Goal: Task Accomplishment & Management: Complete application form

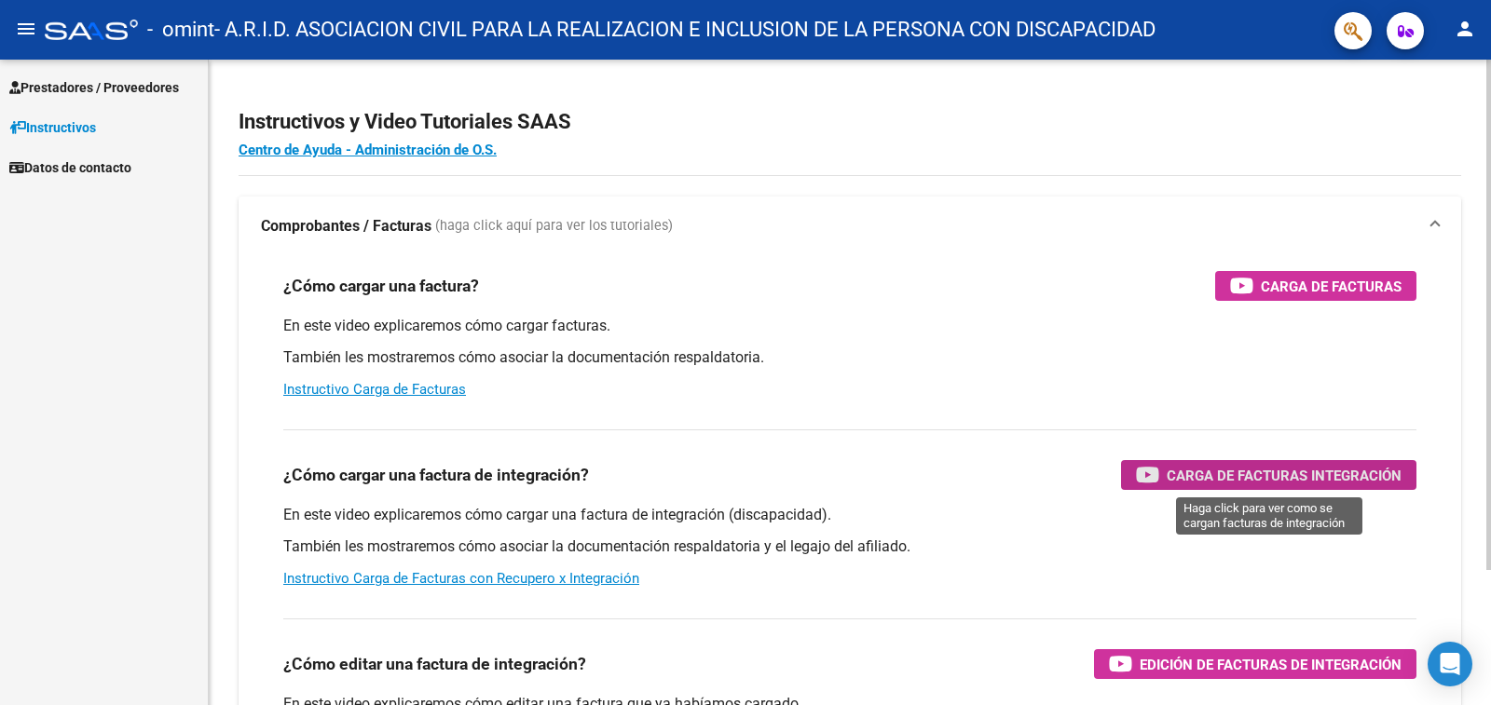
click at [1251, 478] on span "Carga de Facturas Integración" at bounding box center [1284, 475] width 235 height 23
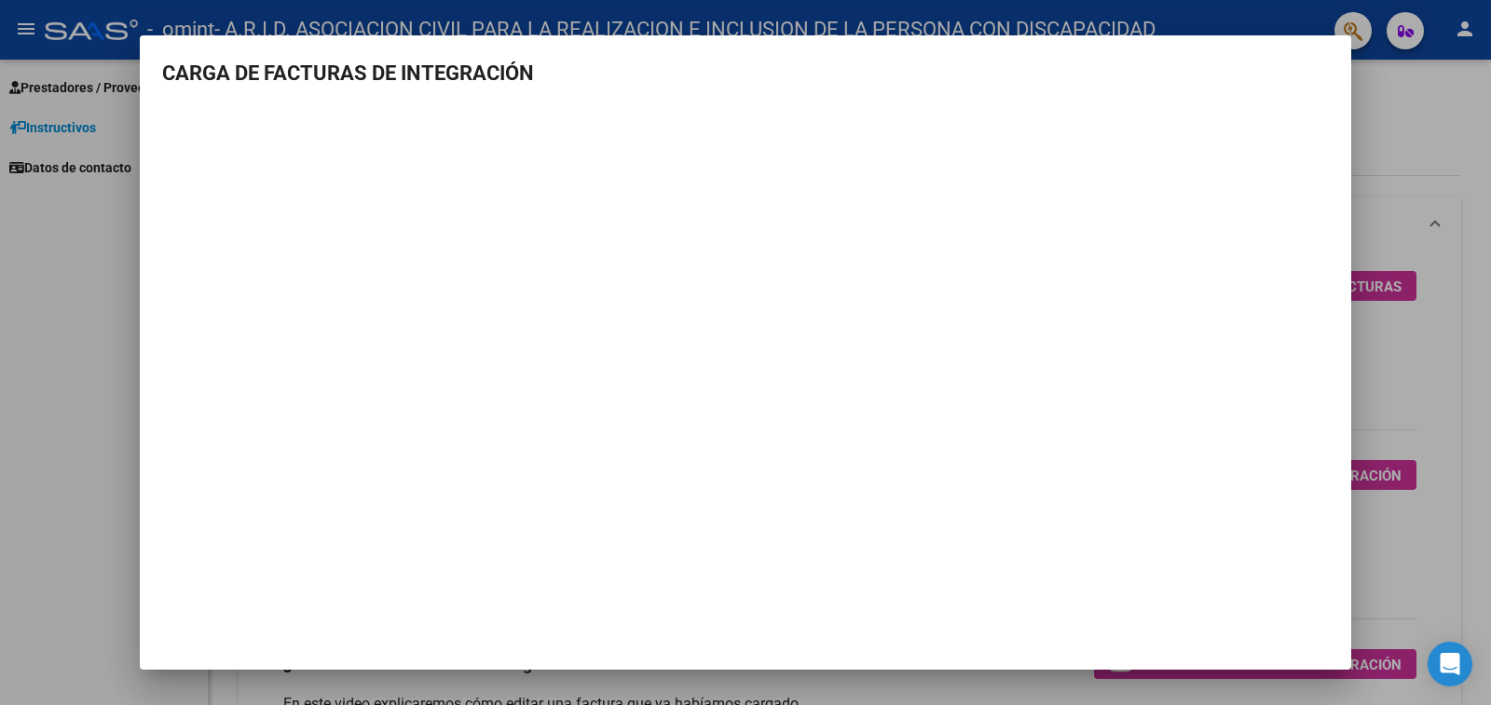
click at [1291, 58] on h3 "CARGA DE FACTURAS DE INTEGRACIÓN" at bounding box center [745, 73] width 1167 height 31
click at [1308, 76] on h3 "CARGA DE FACTURAS DE INTEGRACIÓN" at bounding box center [745, 73] width 1167 height 31
click at [184, 85] on h3 "CARGA DE FACTURAS DE INTEGRACIÓN" at bounding box center [745, 73] width 1167 height 31
click at [1454, 121] on div at bounding box center [745, 352] width 1491 height 705
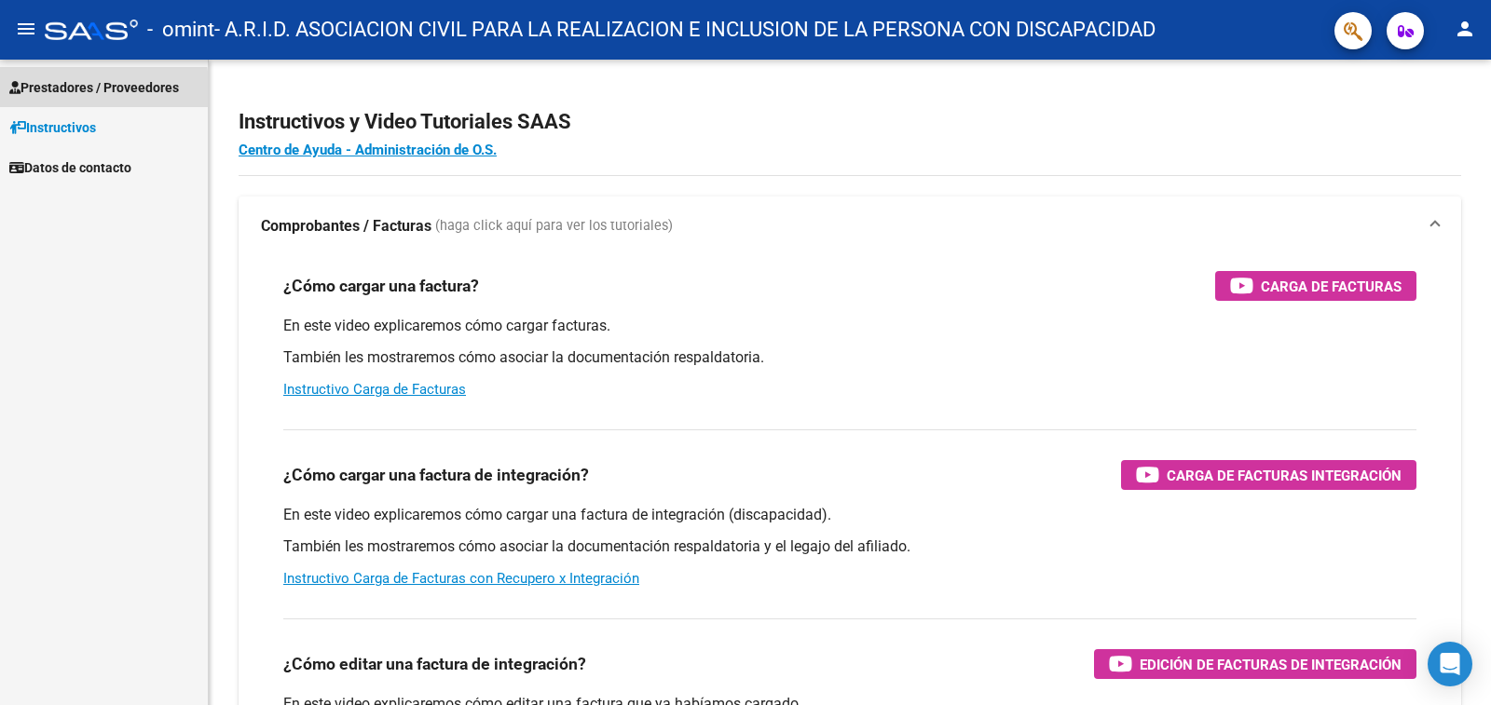
click at [55, 93] on span "Prestadores / Proveedores" at bounding box center [94, 87] width 170 height 20
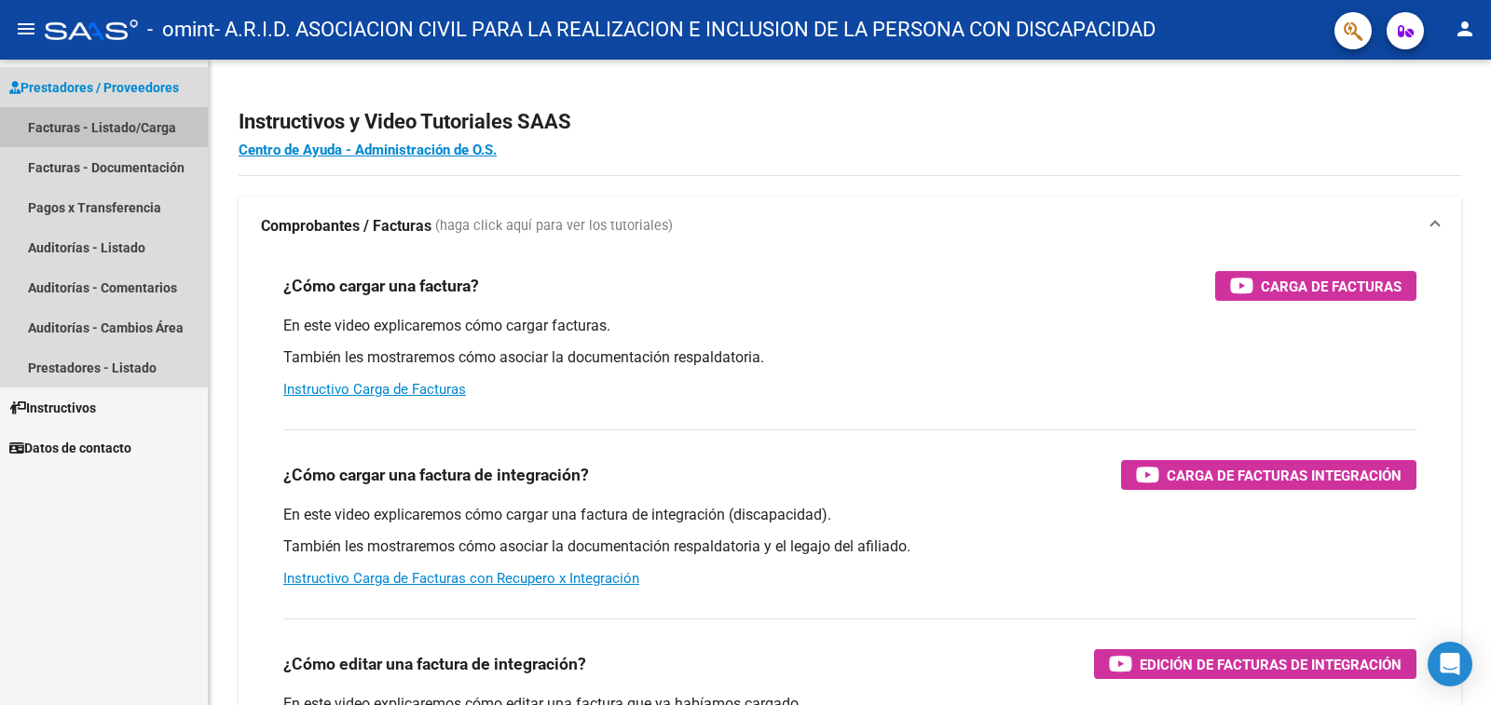
click at [118, 132] on link "Facturas - Listado/Carga" at bounding box center [104, 127] width 208 height 40
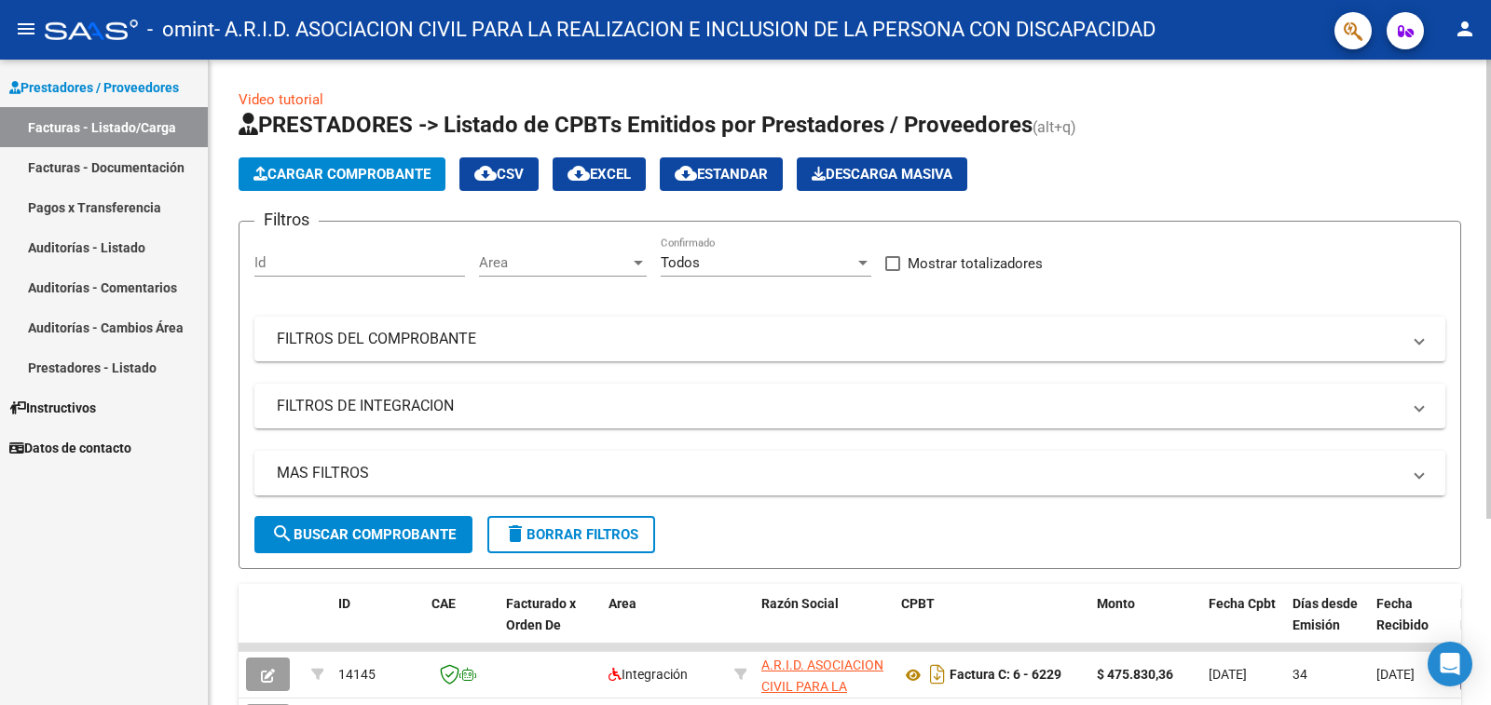
scroll to position [186, 0]
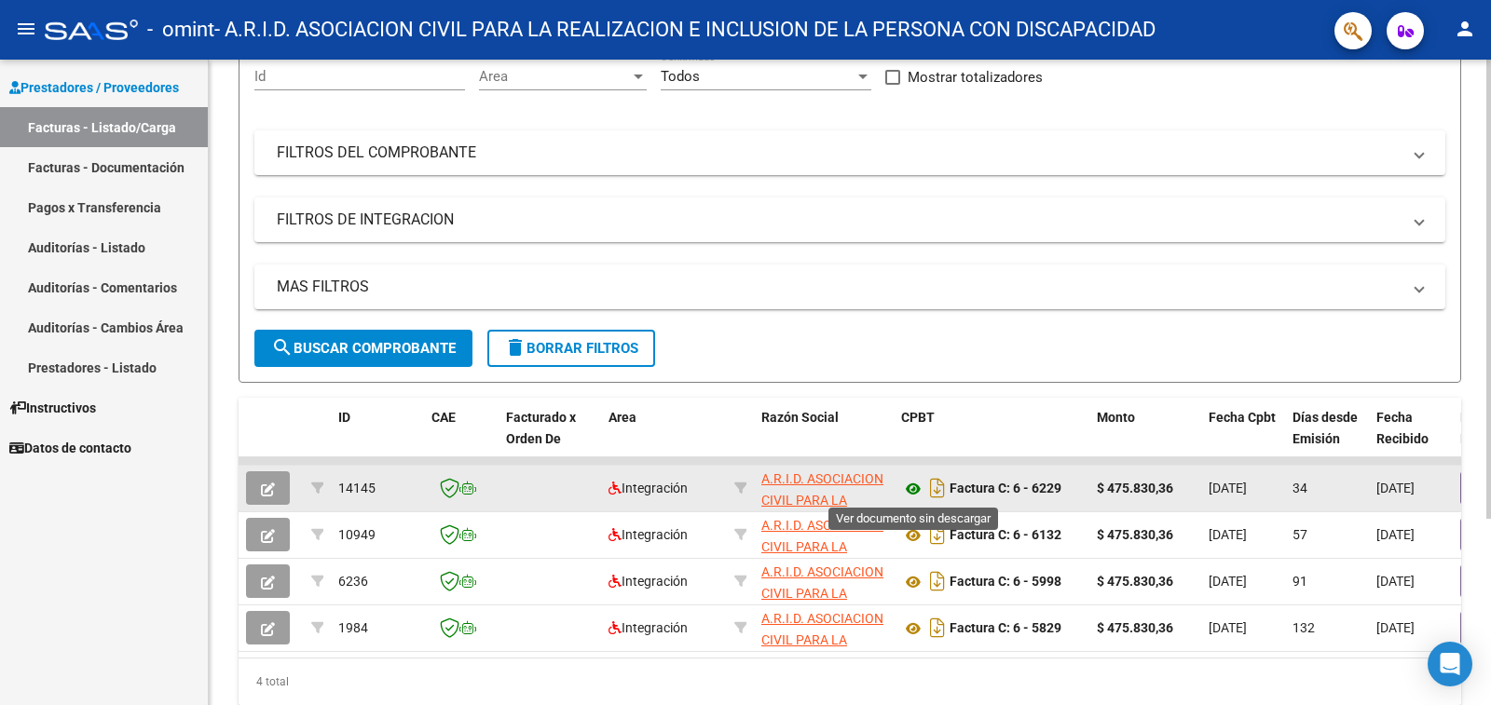
click at [916, 487] on icon at bounding box center [913, 489] width 24 height 22
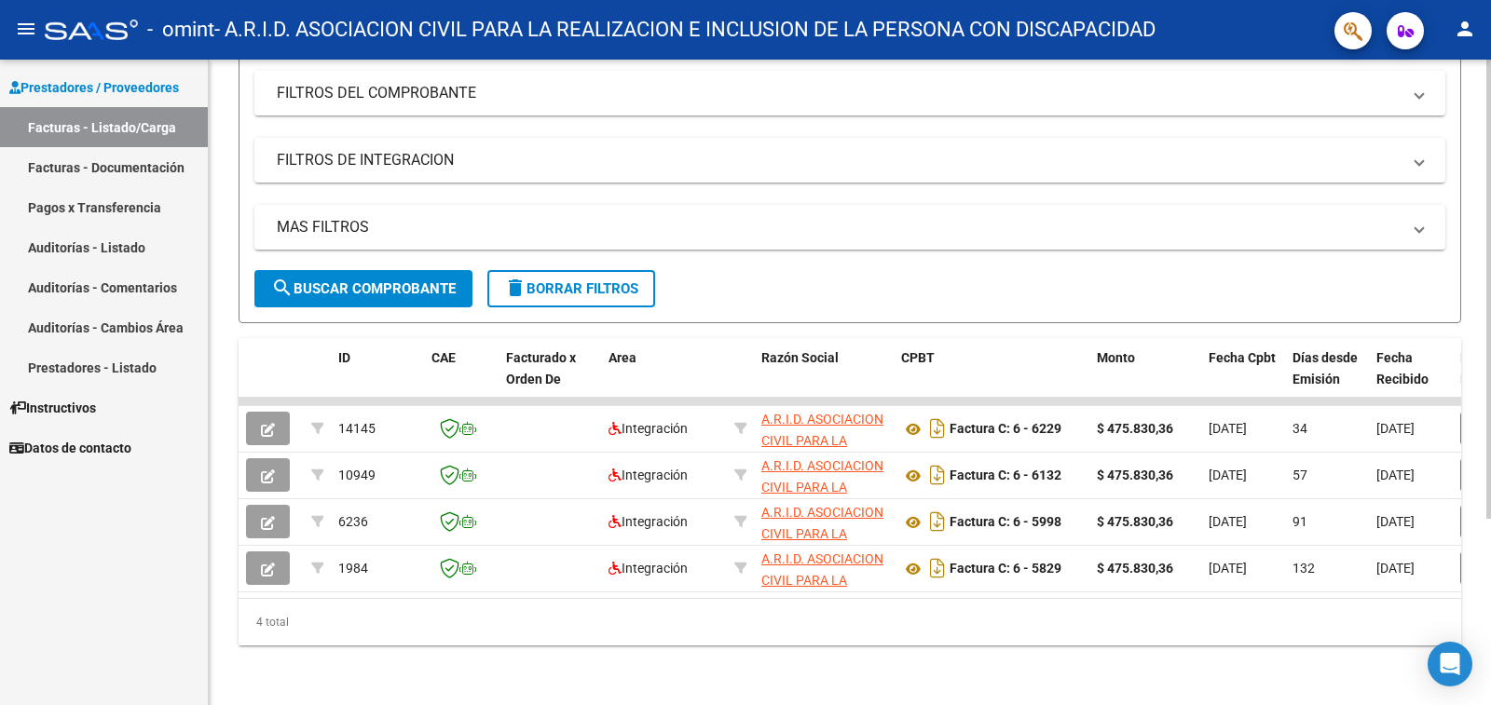
scroll to position [0, 0]
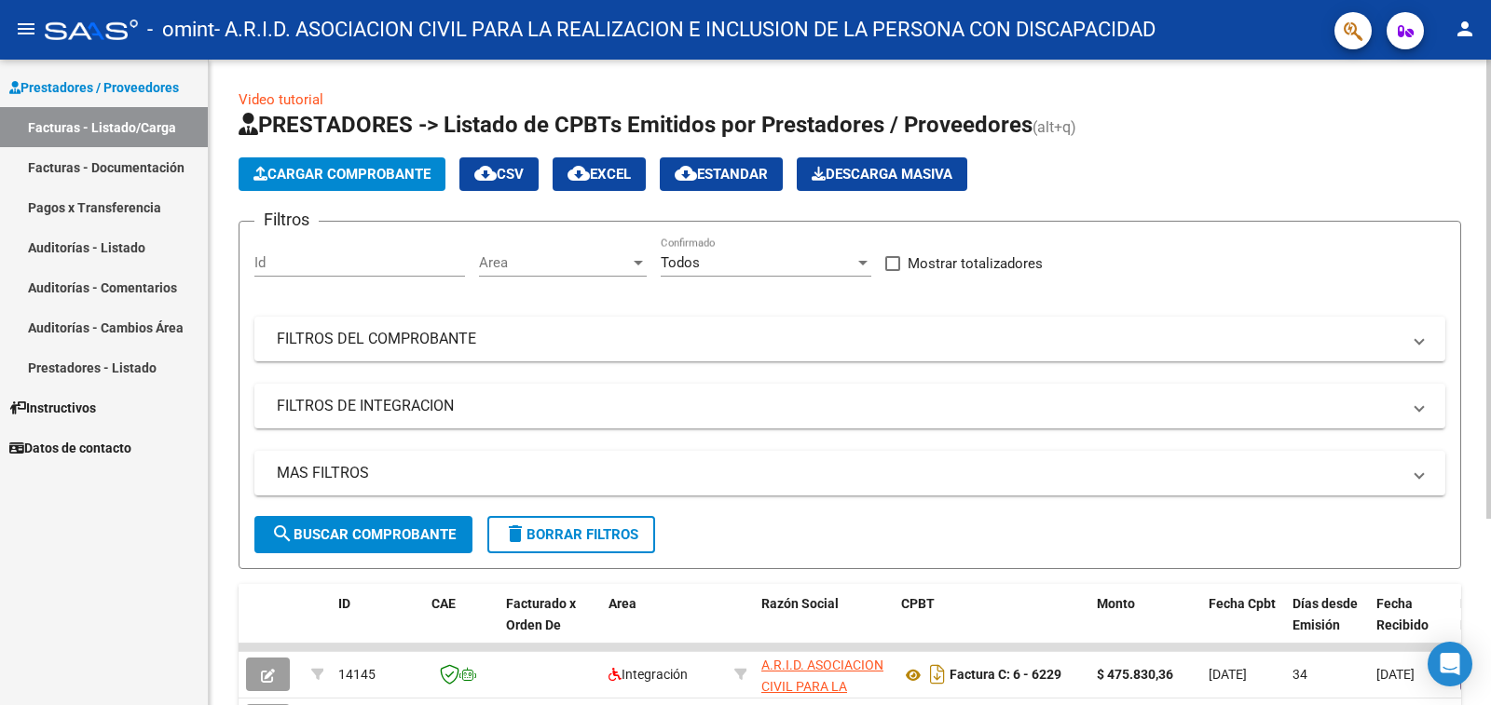
click at [366, 174] on span "Cargar Comprobante" at bounding box center [341, 174] width 177 height 17
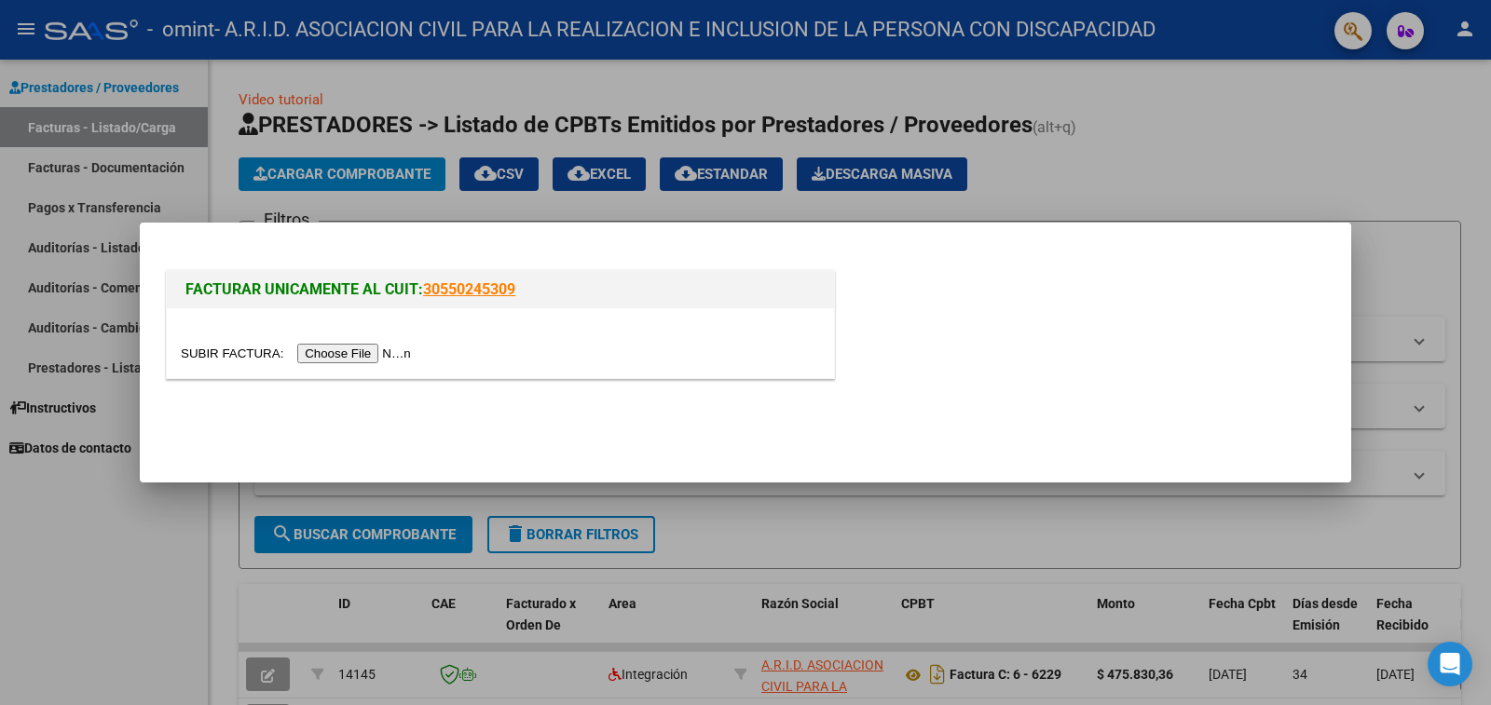
click at [349, 352] on input "file" at bounding box center [299, 354] width 236 height 20
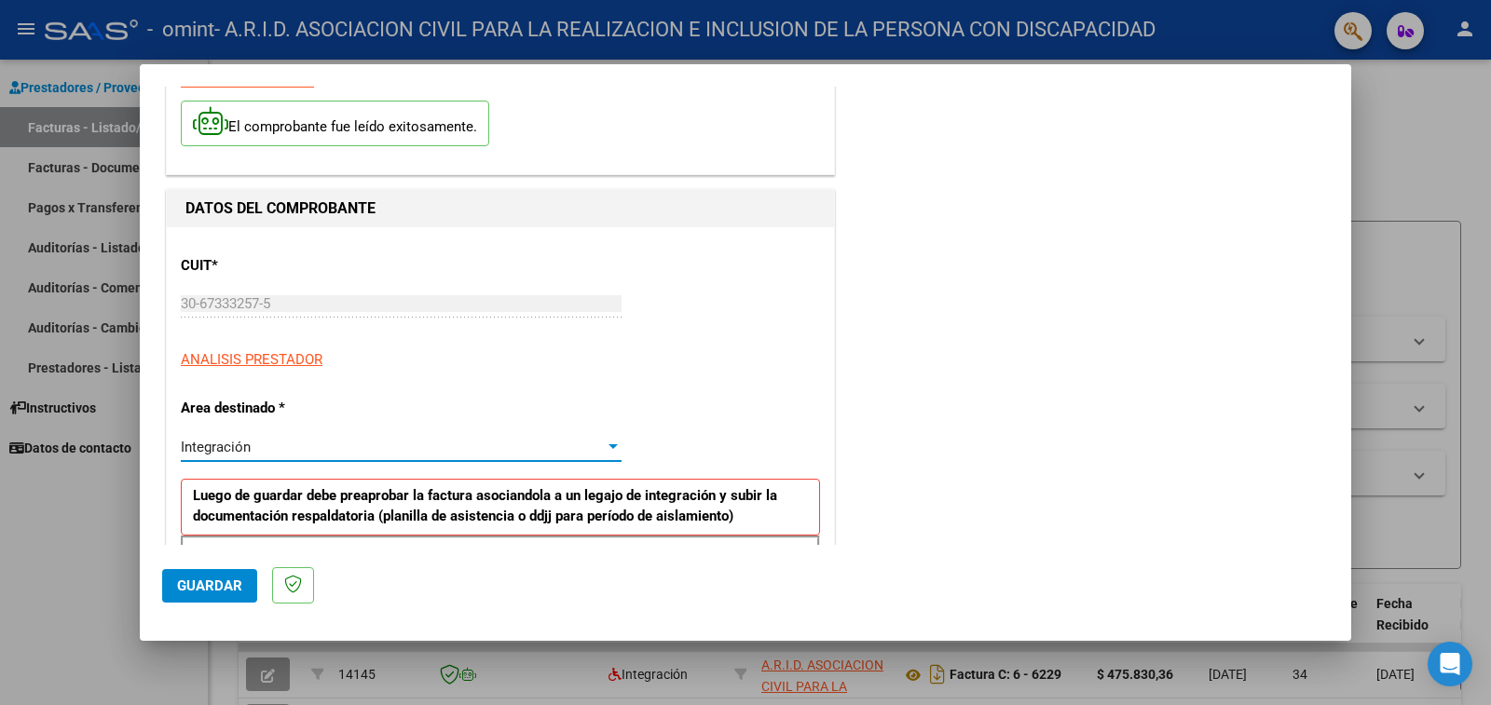
click at [466, 440] on div "Integración" at bounding box center [393, 447] width 424 height 17
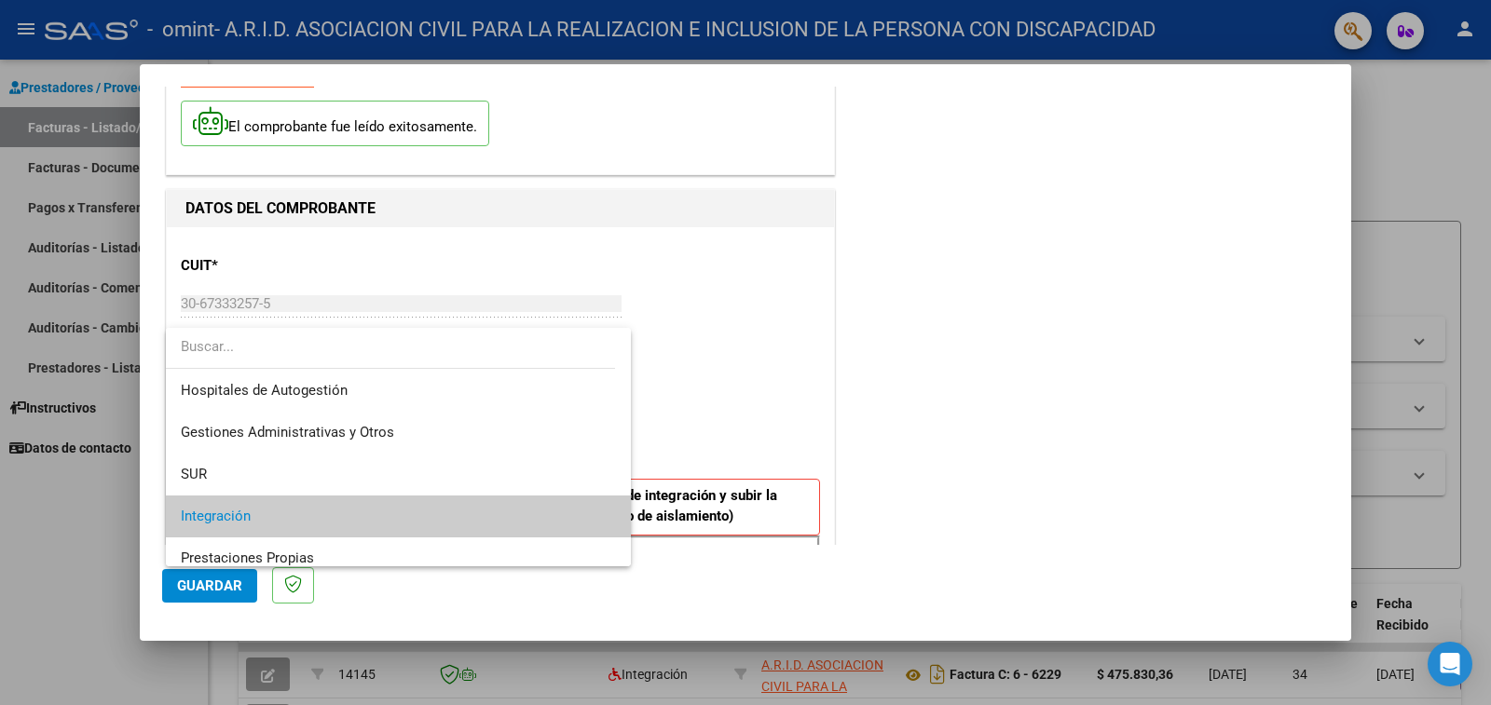
scroll to position [69, 0]
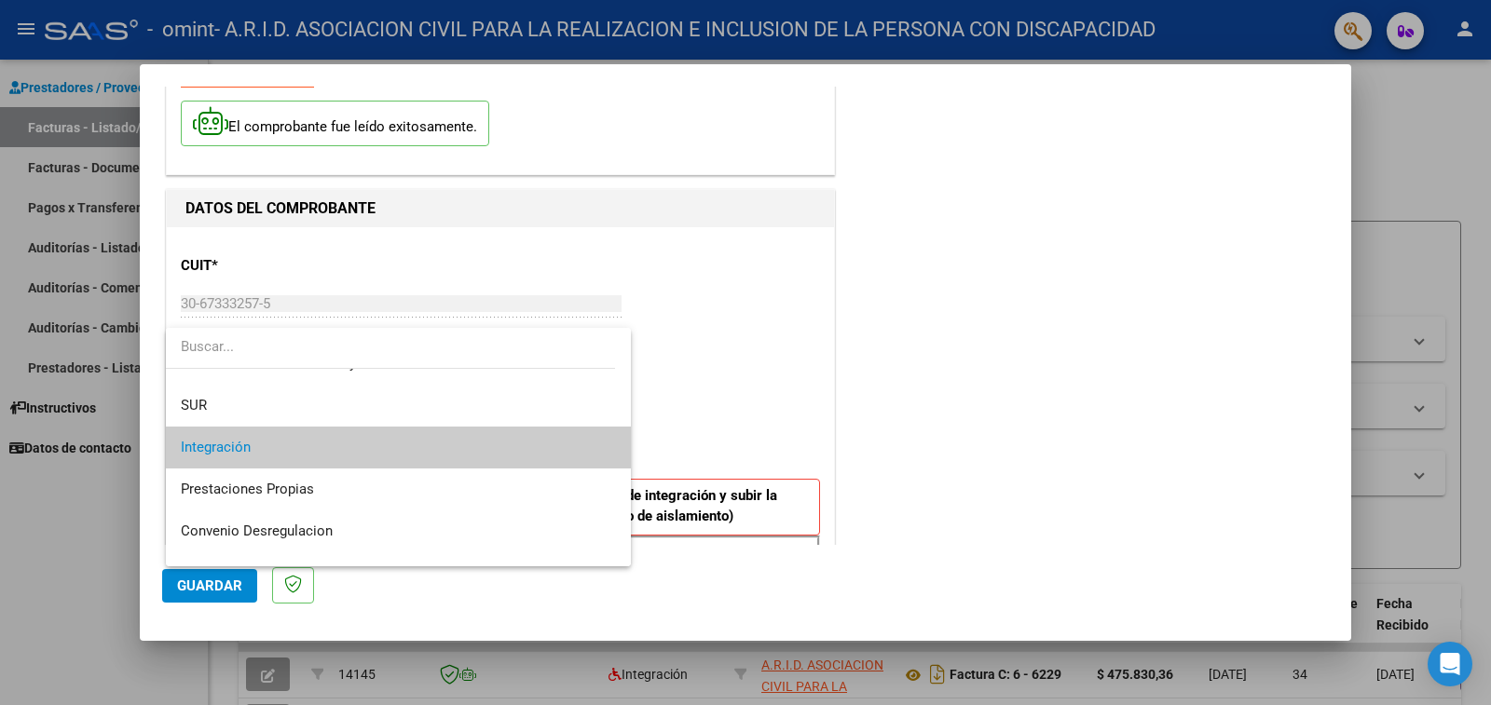
click at [466, 440] on span "Integración" at bounding box center [398, 448] width 435 height 42
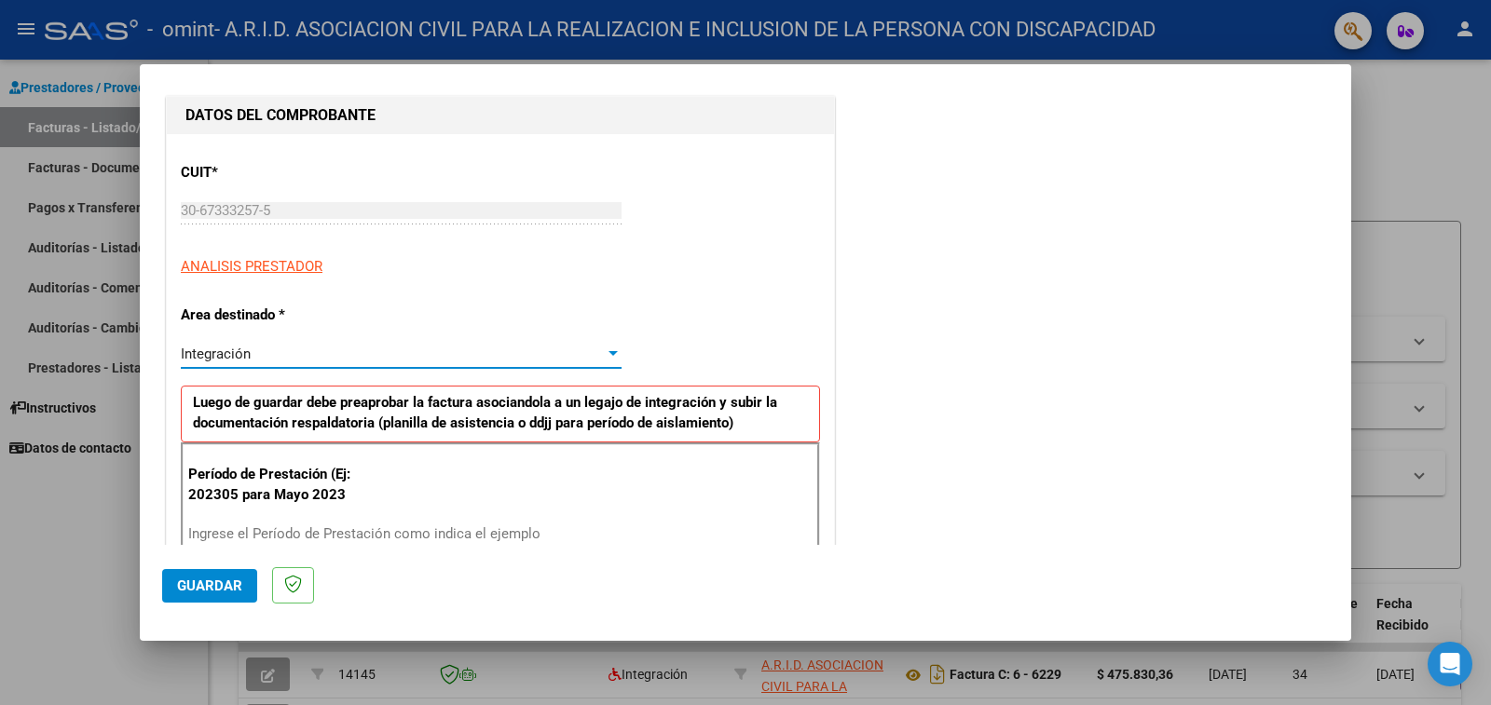
scroll to position [373, 0]
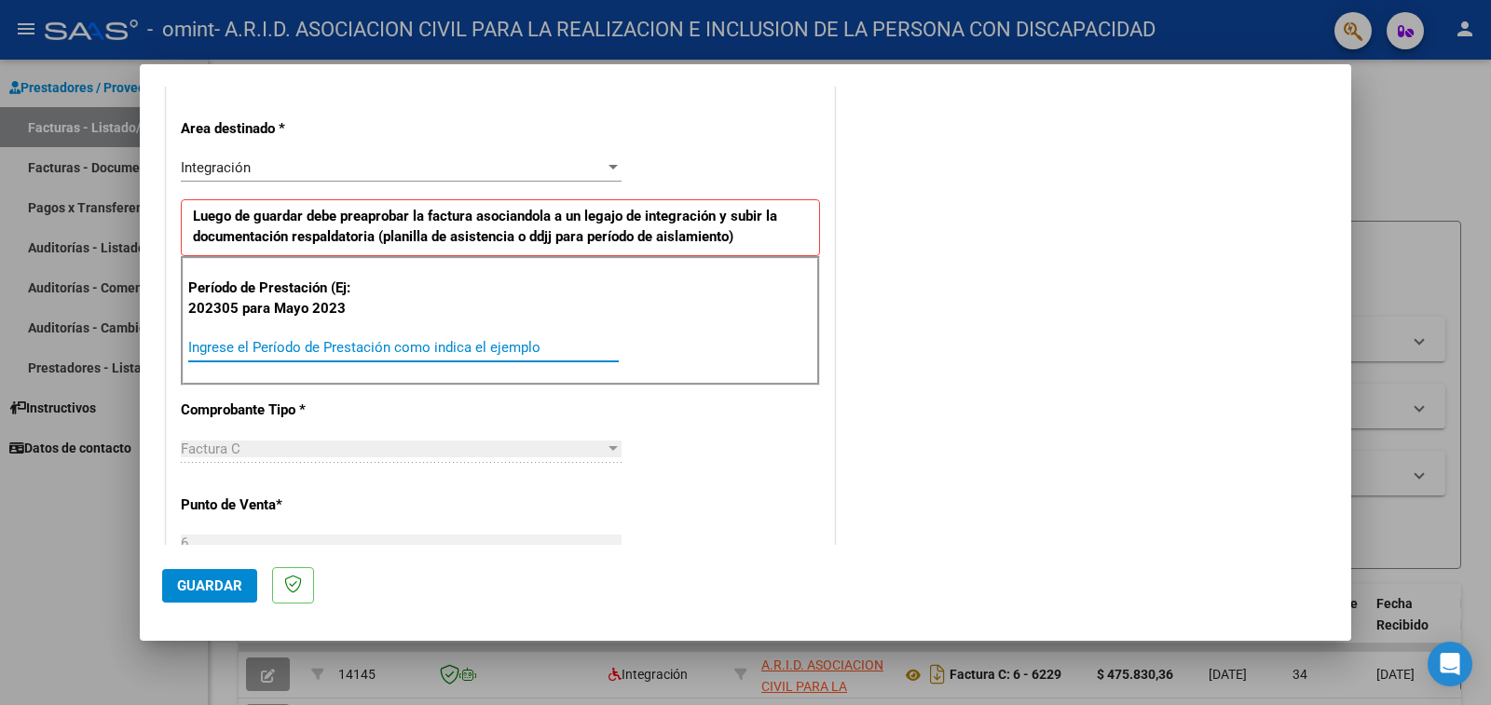
click at [428, 348] on input "Ingrese el Período de Prestación como indica el ejemplo" at bounding box center [403, 347] width 430 height 17
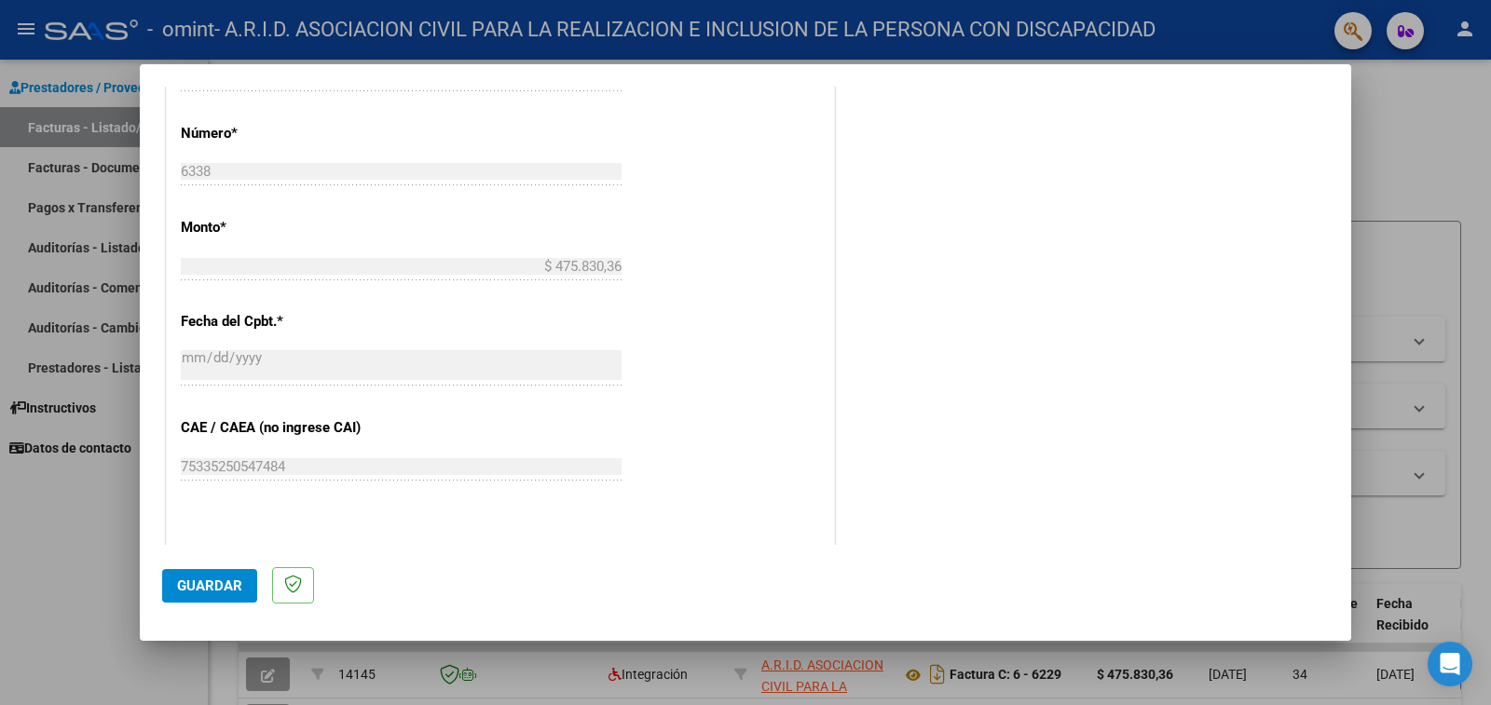
scroll to position [932, 0]
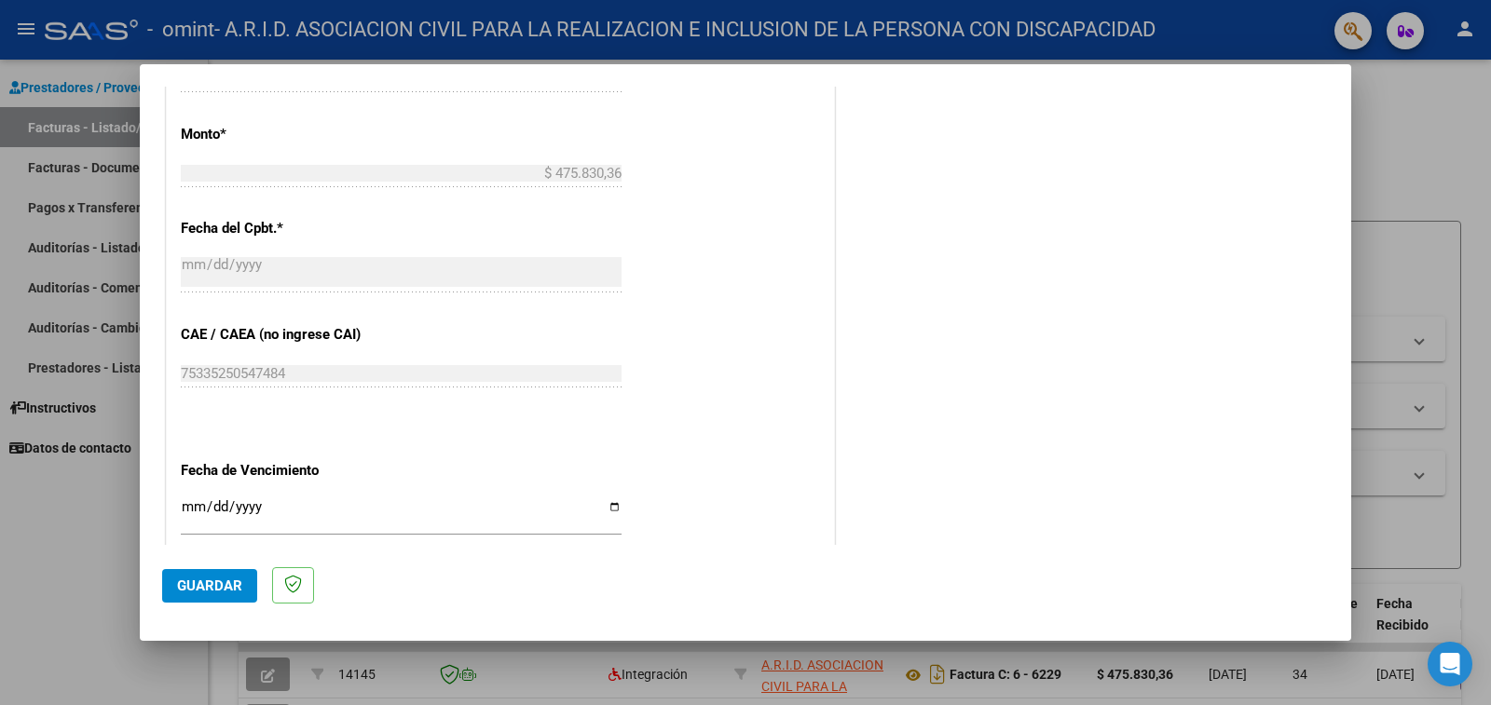
type input "202507"
click at [612, 499] on input "Ingresar la fecha" at bounding box center [401, 514] width 441 height 30
type input "[DATE]"
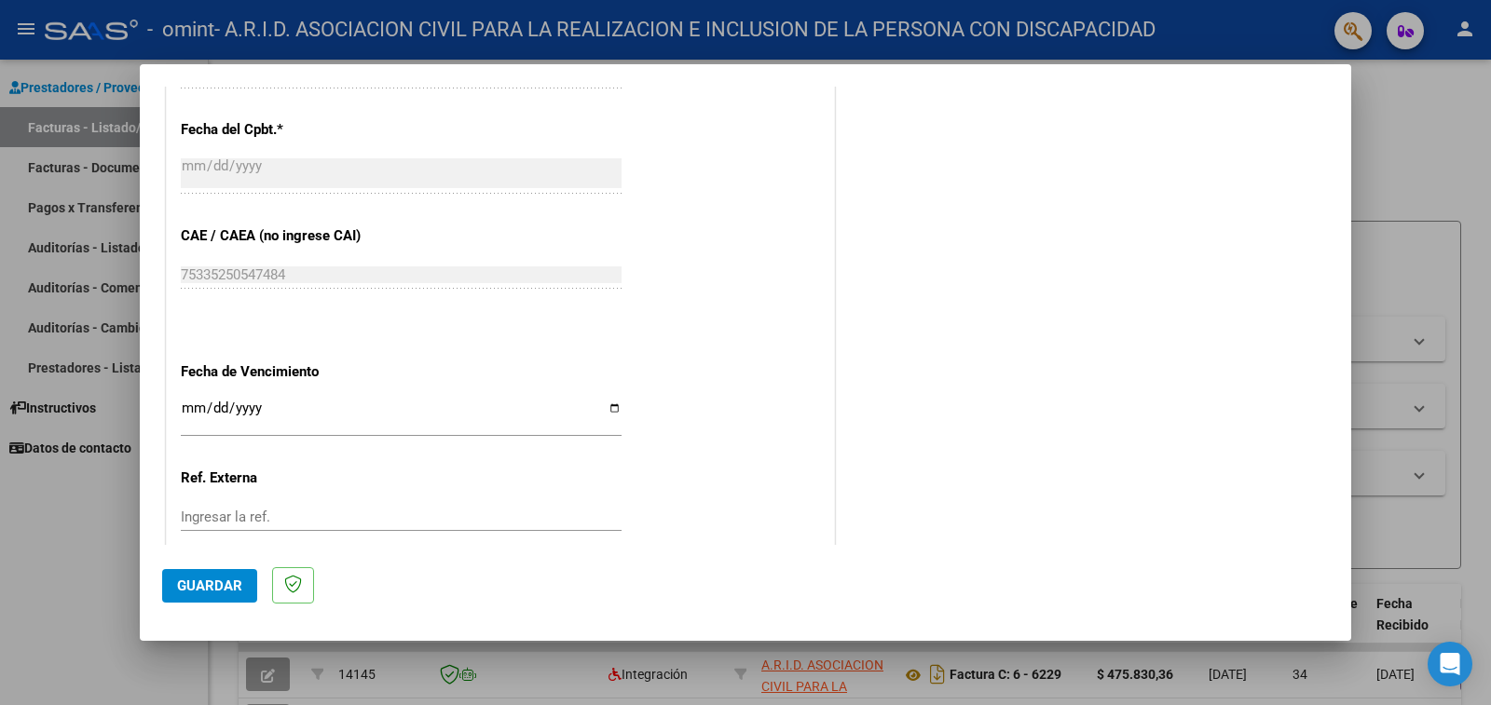
scroll to position [1124, 0]
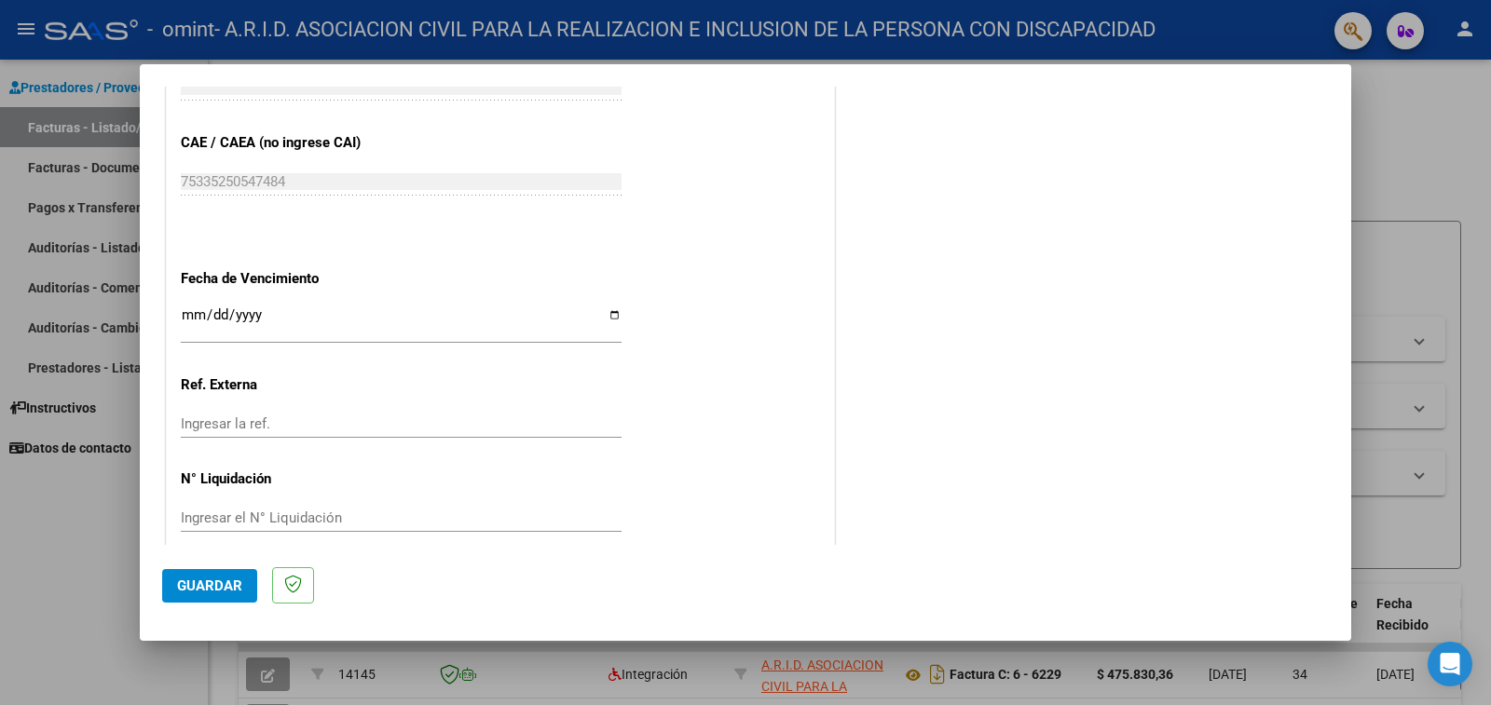
drag, startPoint x: 227, startPoint y: 581, endPoint x: 256, endPoint y: 590, distance: 30.4
click at [228, 581] on span "Guardar" at bounding box center [209, 586] width 65 height 17
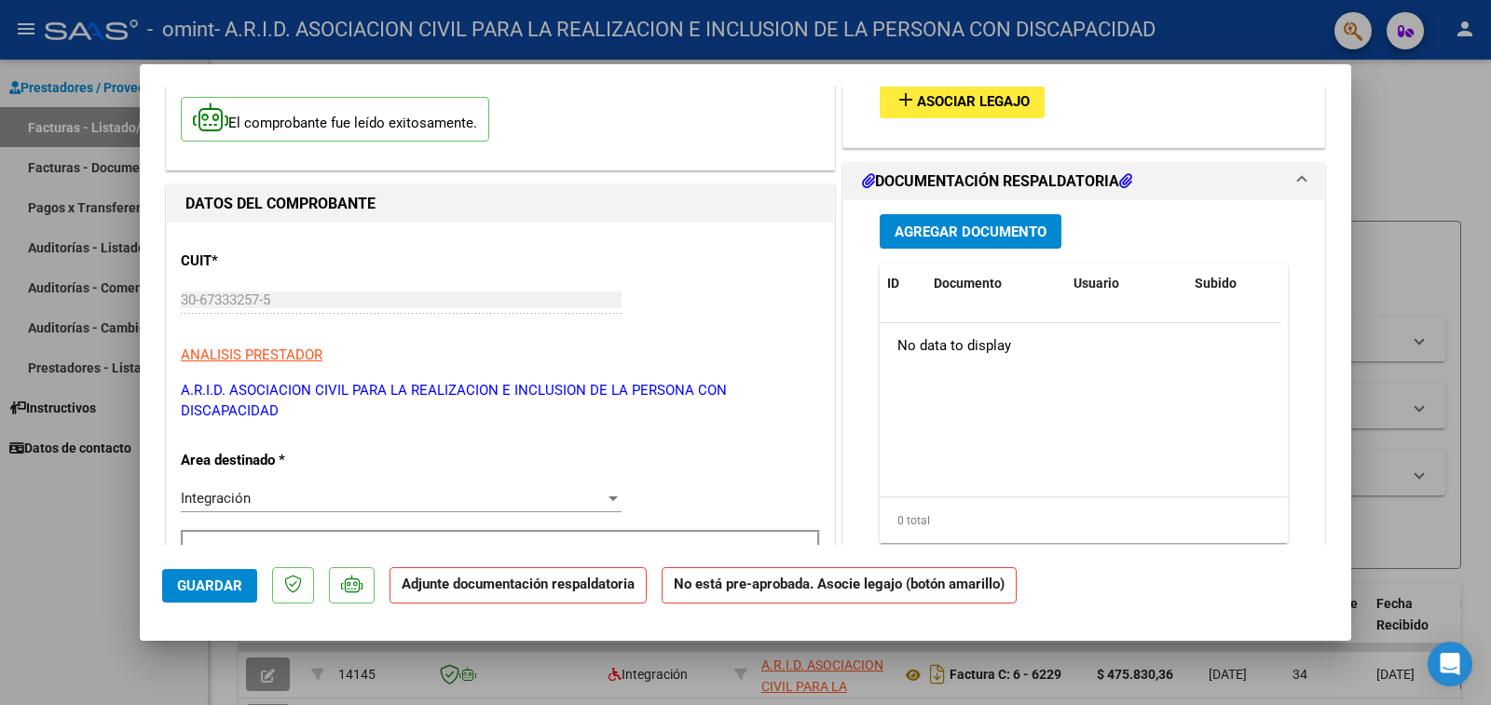
scroll to position [0, 0]
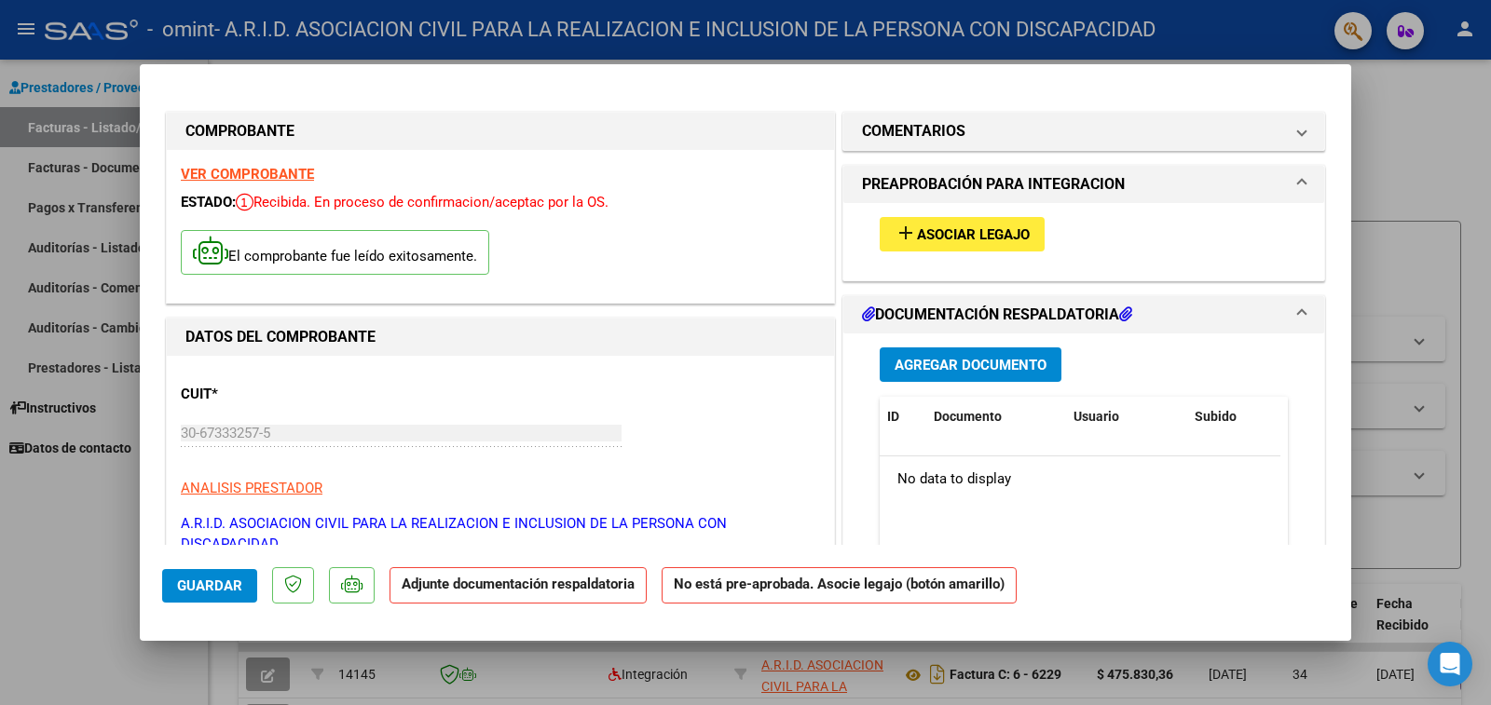
click at [963, 368] on span "Agregar Documento" at bounding box center [971, 365] width 152 height 17
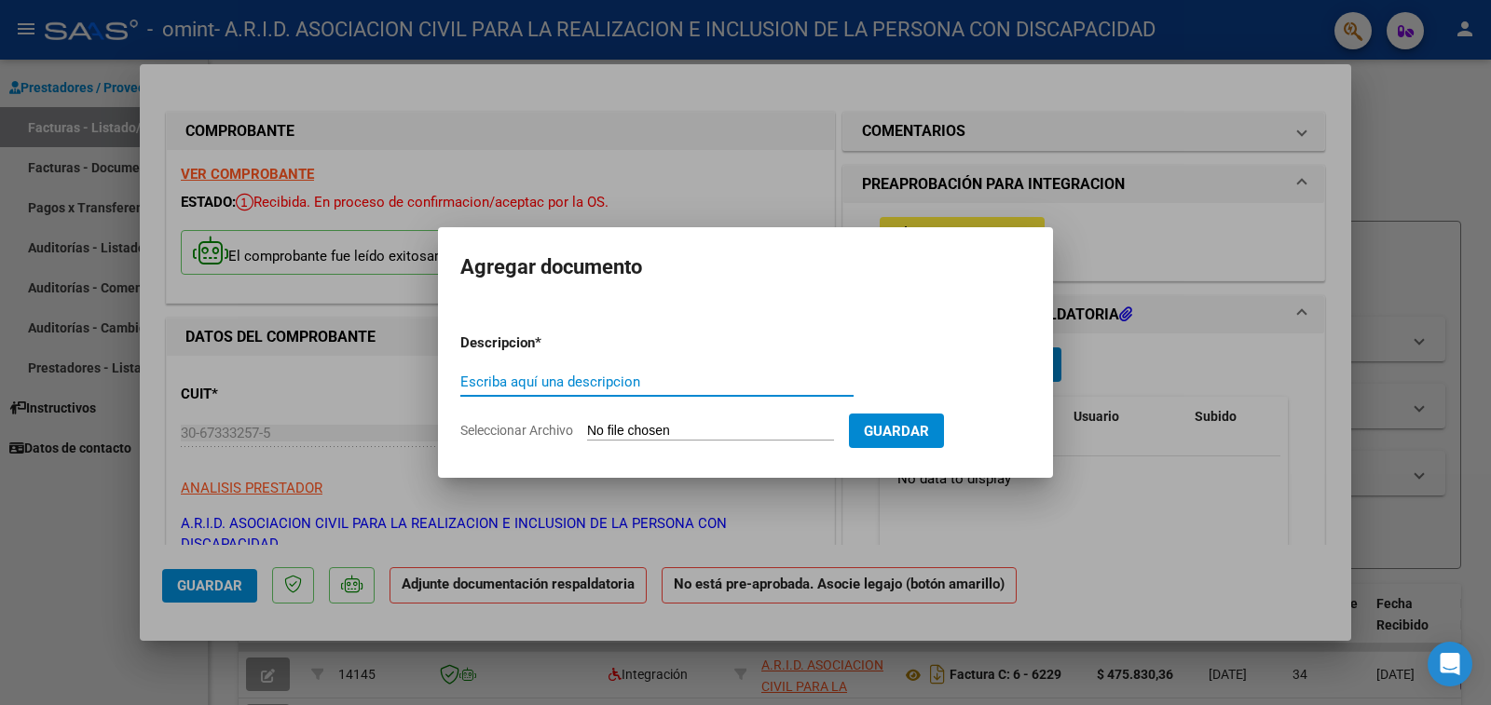
click at [589, 383] on input "Escriba aquí una descripcion" at bounding box center [656, 382] width 393 height 17
type input "PLANILLA ASISTENCIA"
click at [647, 434] on input "Seleccionar Archivo" at bounding box center [710, 432] width 247 height 18
type input "C:\fakepath\ASISTENCIA PIAGGIO JULIO.pdf"
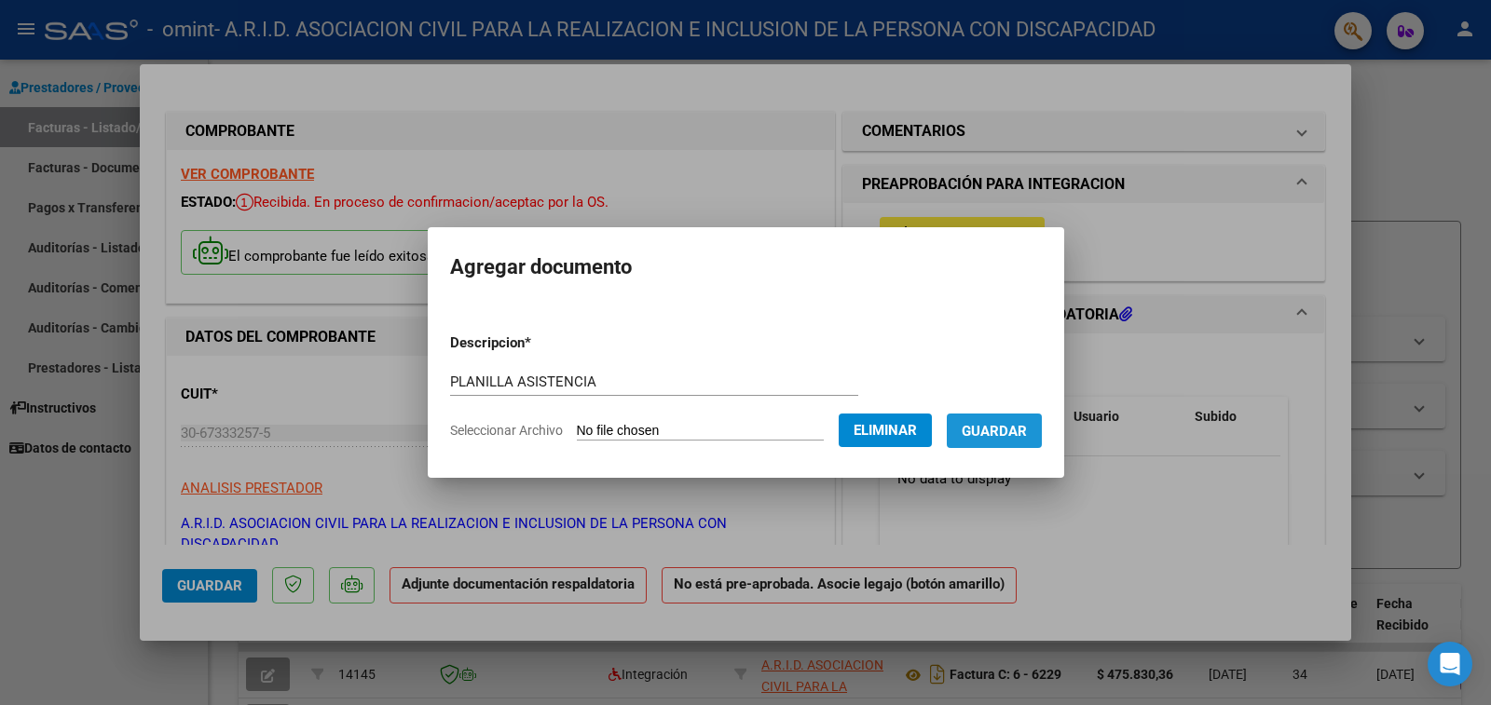
click at [987, 436] on span "Guardar" at bounding box center [994, 431] width 65 height 17
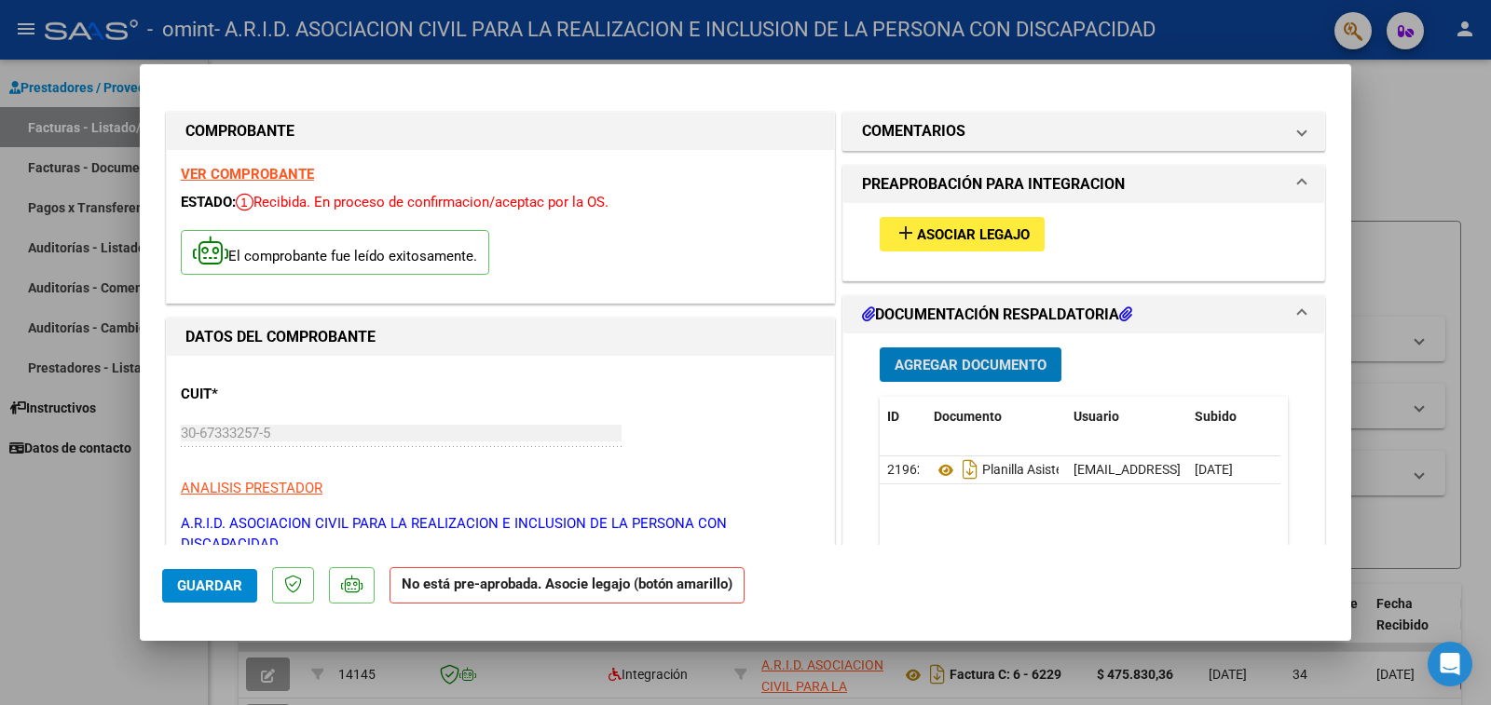
click at [918, 238] on span "Asociar Legajo" at bounding box center [973, 234] width 113 height 17
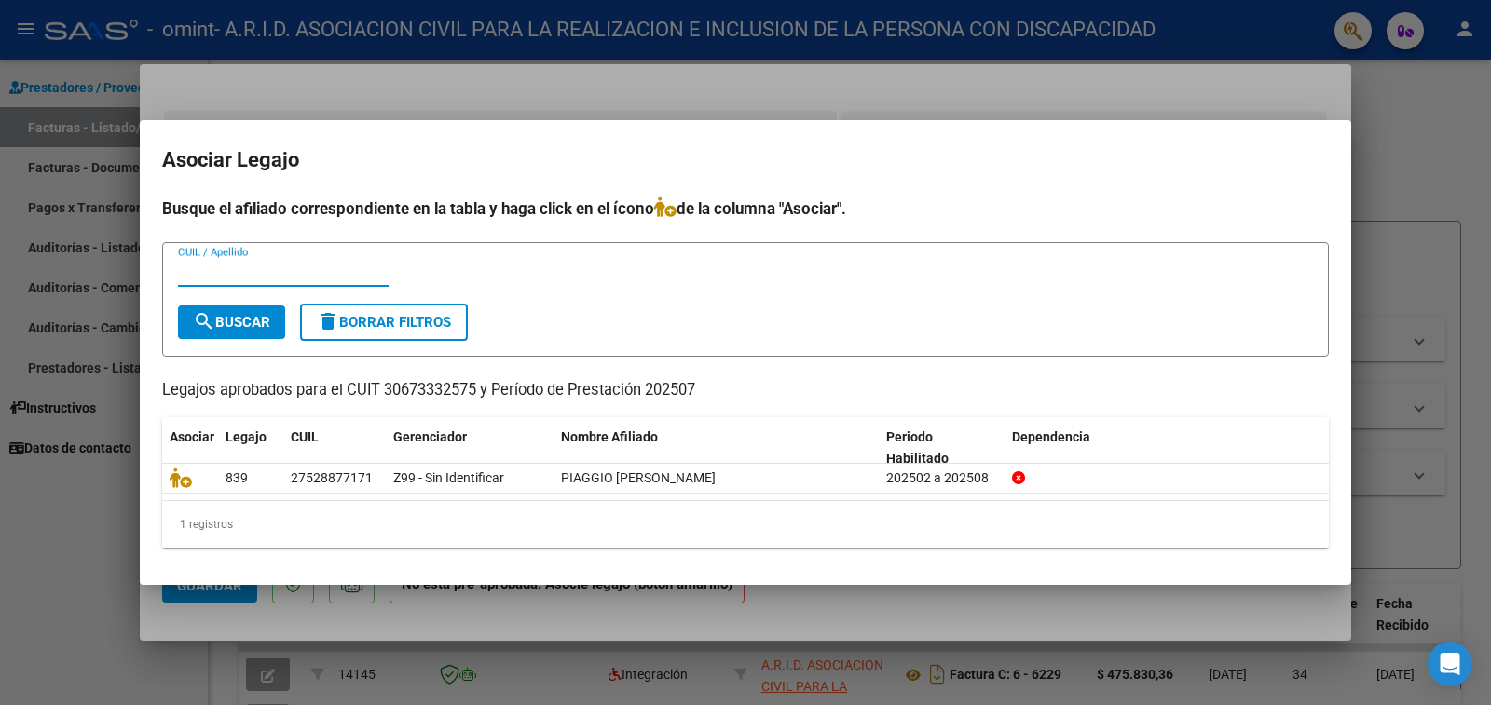
click at [204, 272] on input "CUIL / Apellido" at bounding box center [283, 272] width 211 height 17
type input "PIAGGIO"
click at [625, 108] on div at bounding box center [745, 352] width 1491 height 705
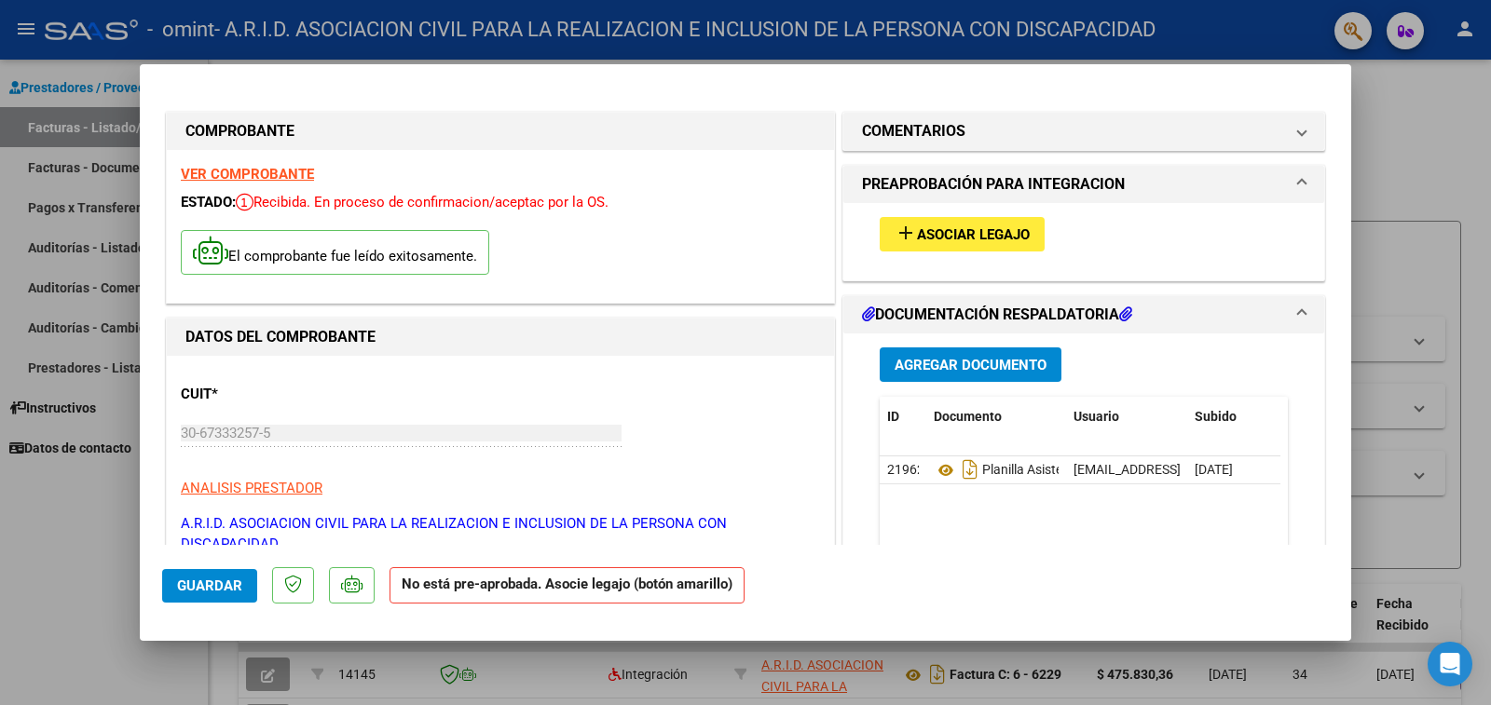
drag, startPoint x: 927, startPoint y: 577, endPoint x: 866, endPoint y: 520, distance: 83.7
click at [927, 575] on mat-dialog-actions "Guardar No está pre-aprobada. Asocie legajo (botón amarillo)" at bounding box center [745, 582] width 1167 height 74
click at [1011, 576] on mat-dialog-actions "Guardar No está pre-aprobada. Asocie legajo (botón amarillo)" at bounding box center [745, 582] width 1167 height 74
click at [927, 233] on span "Asociar Legajo" at bounding box center [973, 234] width 113 height 17
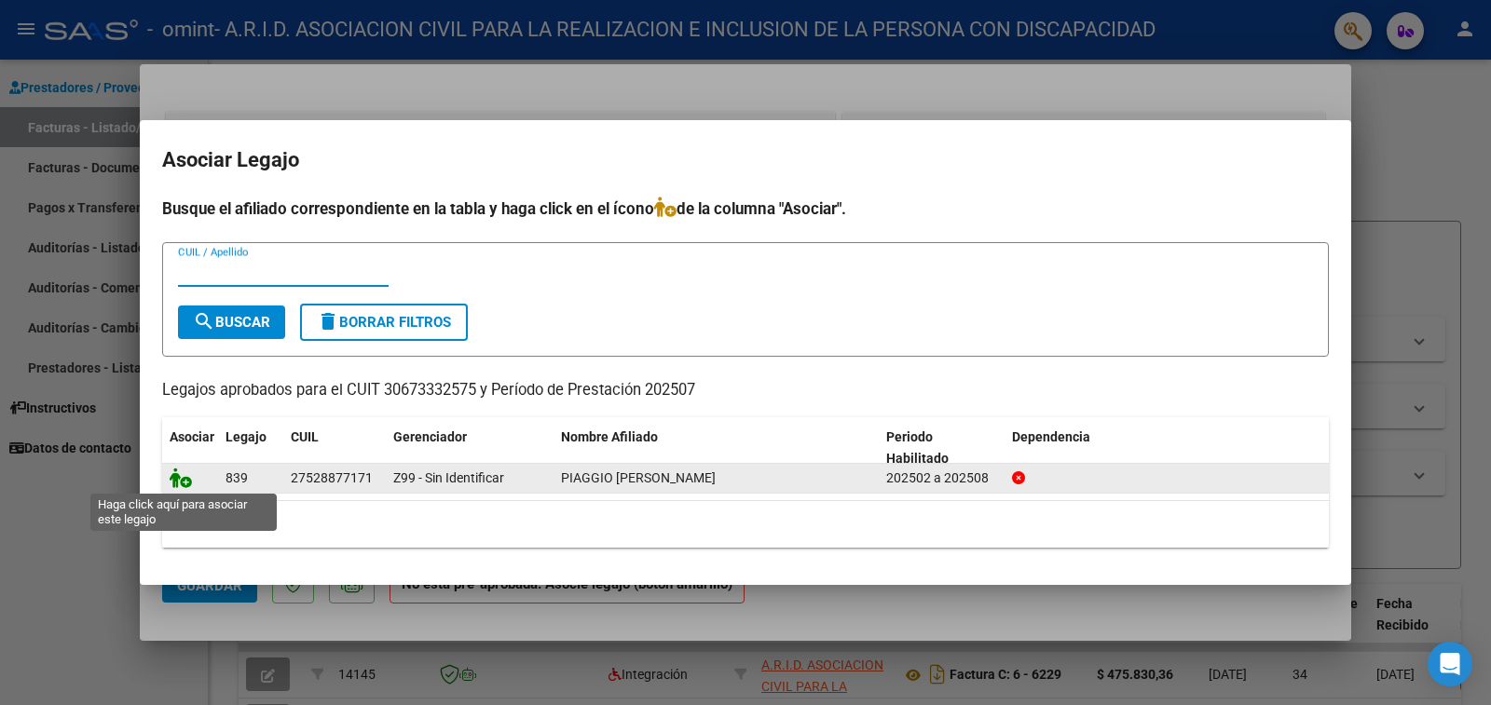
click at [177, 480] on icon at bounding box center [181, 478] width 22 height 20
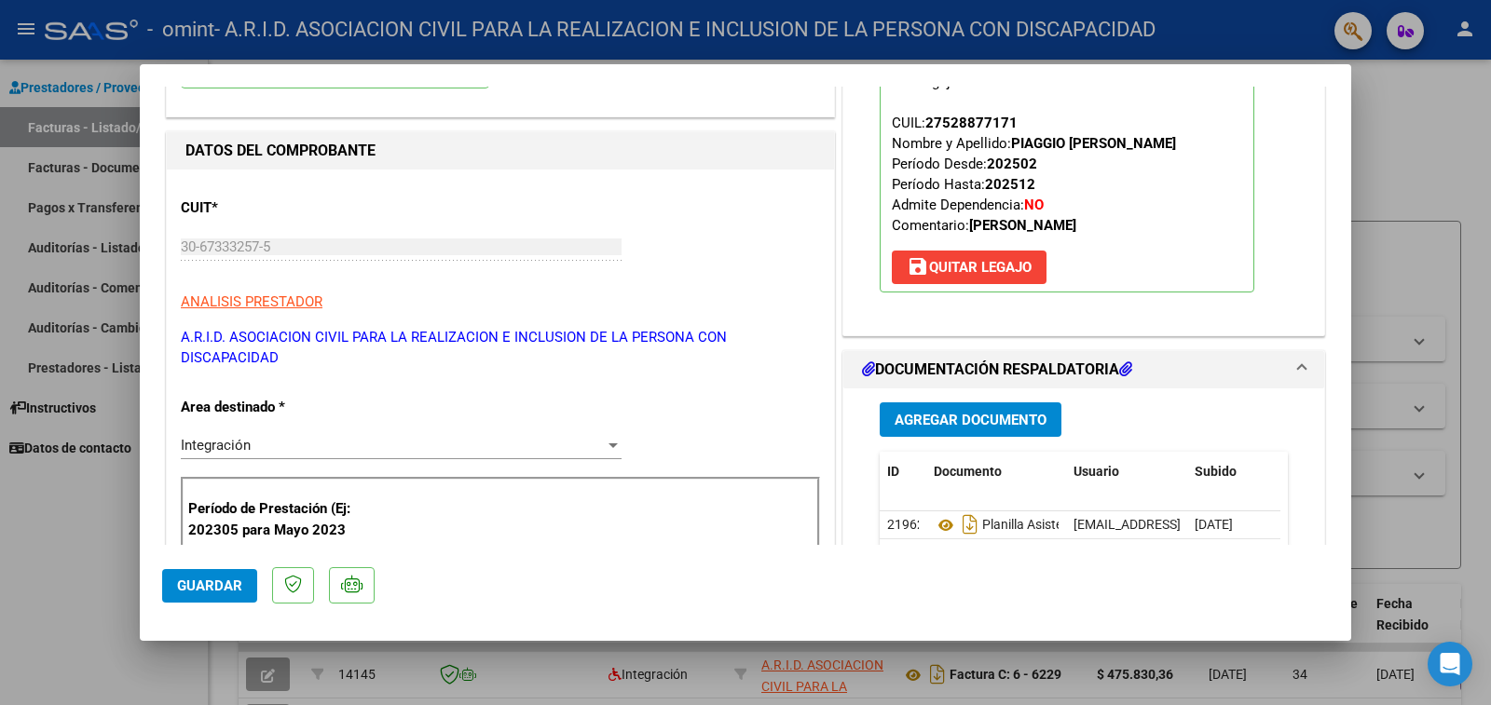
scroll to position [652, 0]
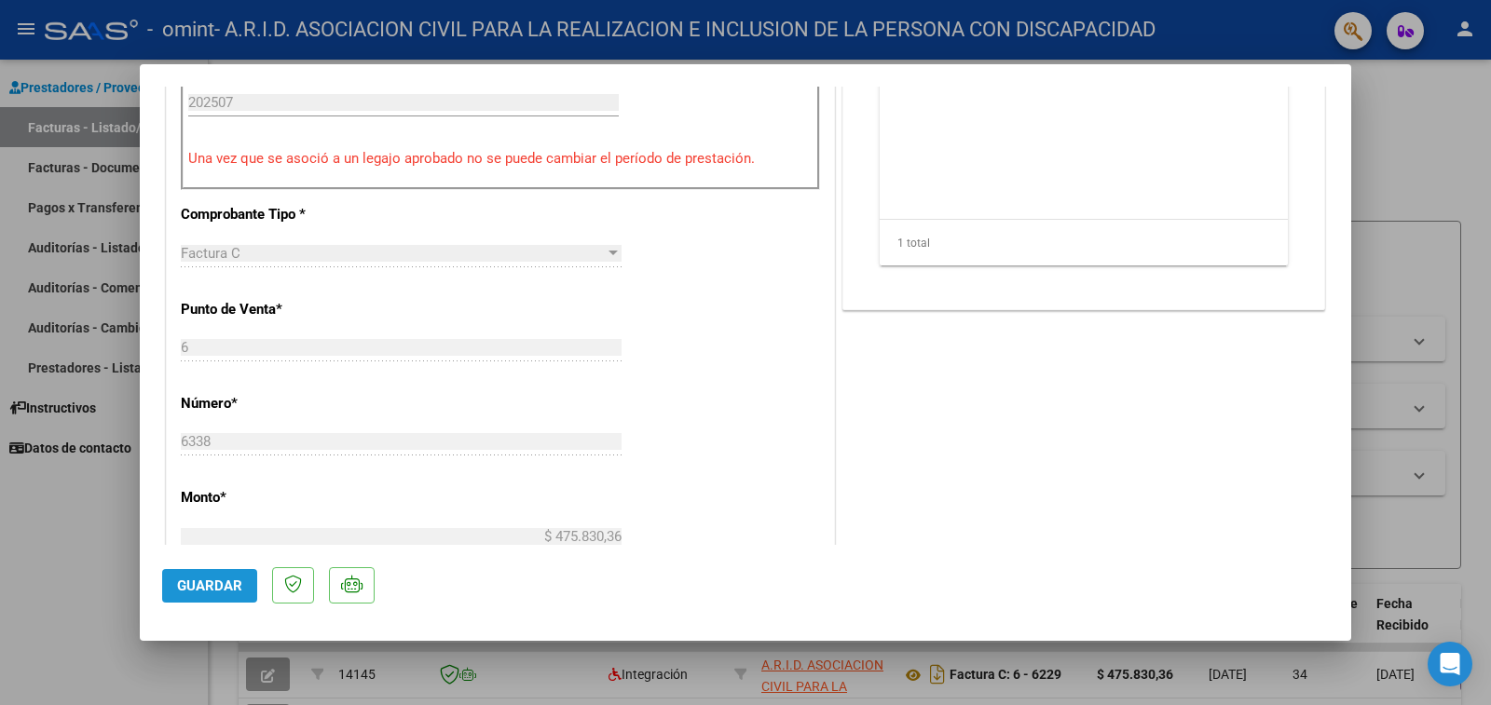
click at [203, 581] on span "Guardar" at bounding box center [209, 586] width 65 height 17
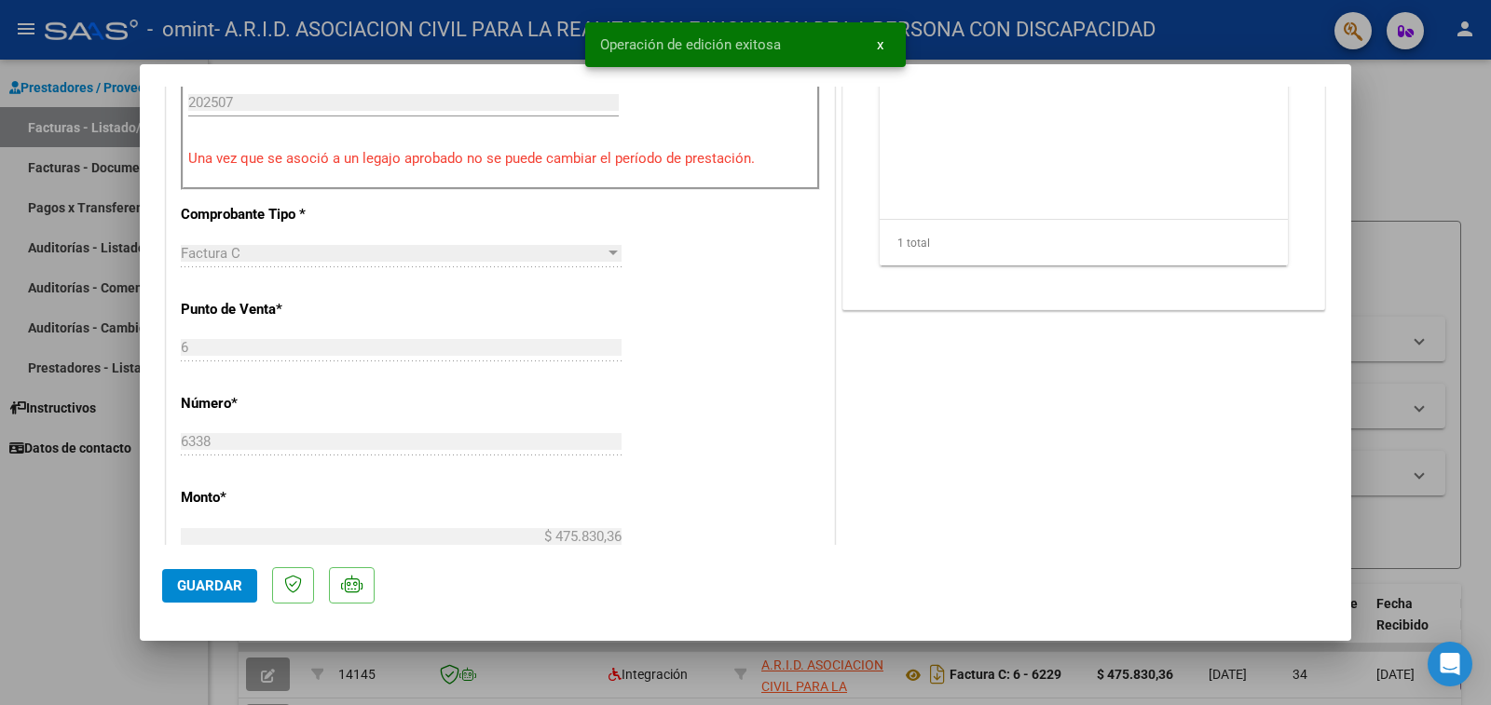
scroll to position [0, 0]
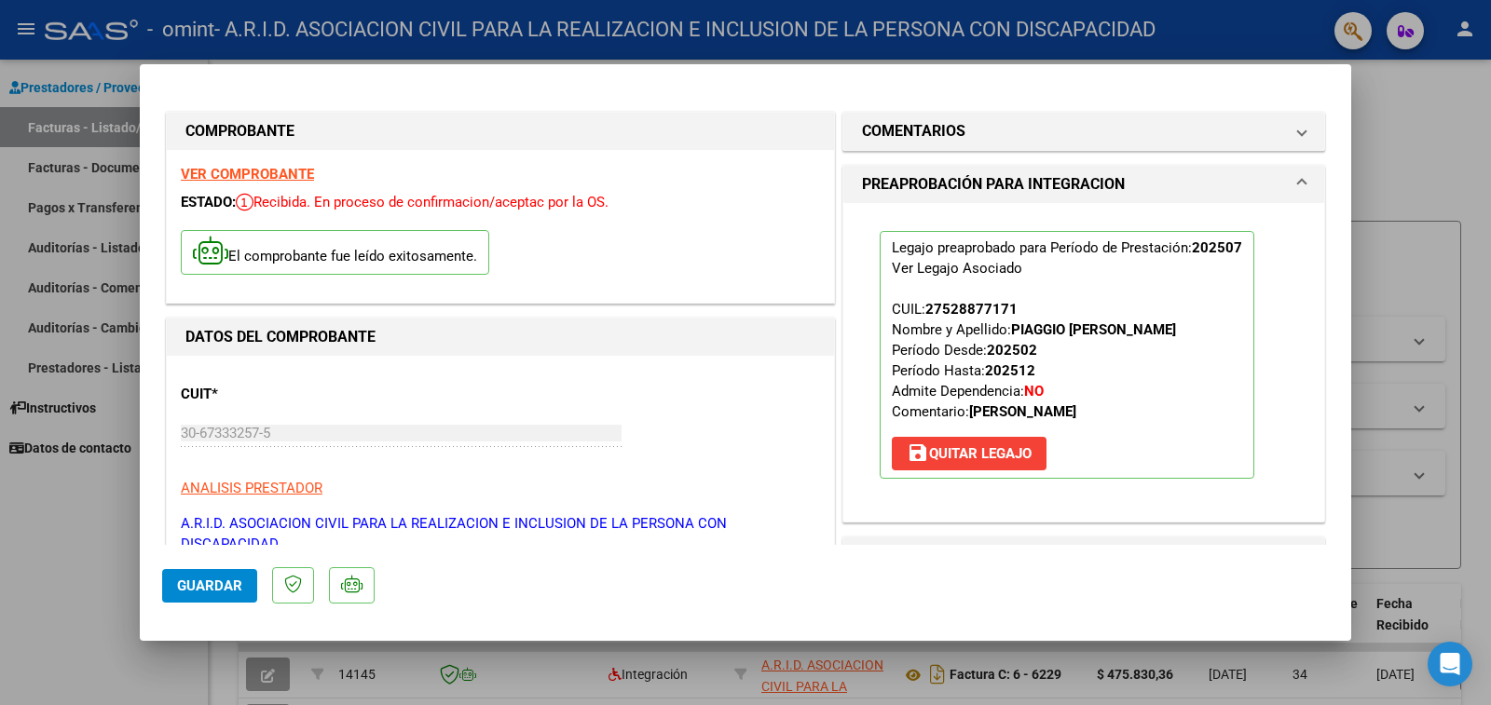
click at [34, 566] on div at bounding box center [745, 352] width 1491 height 705
